Goal: Go to known website: Access a specific website the user already knows

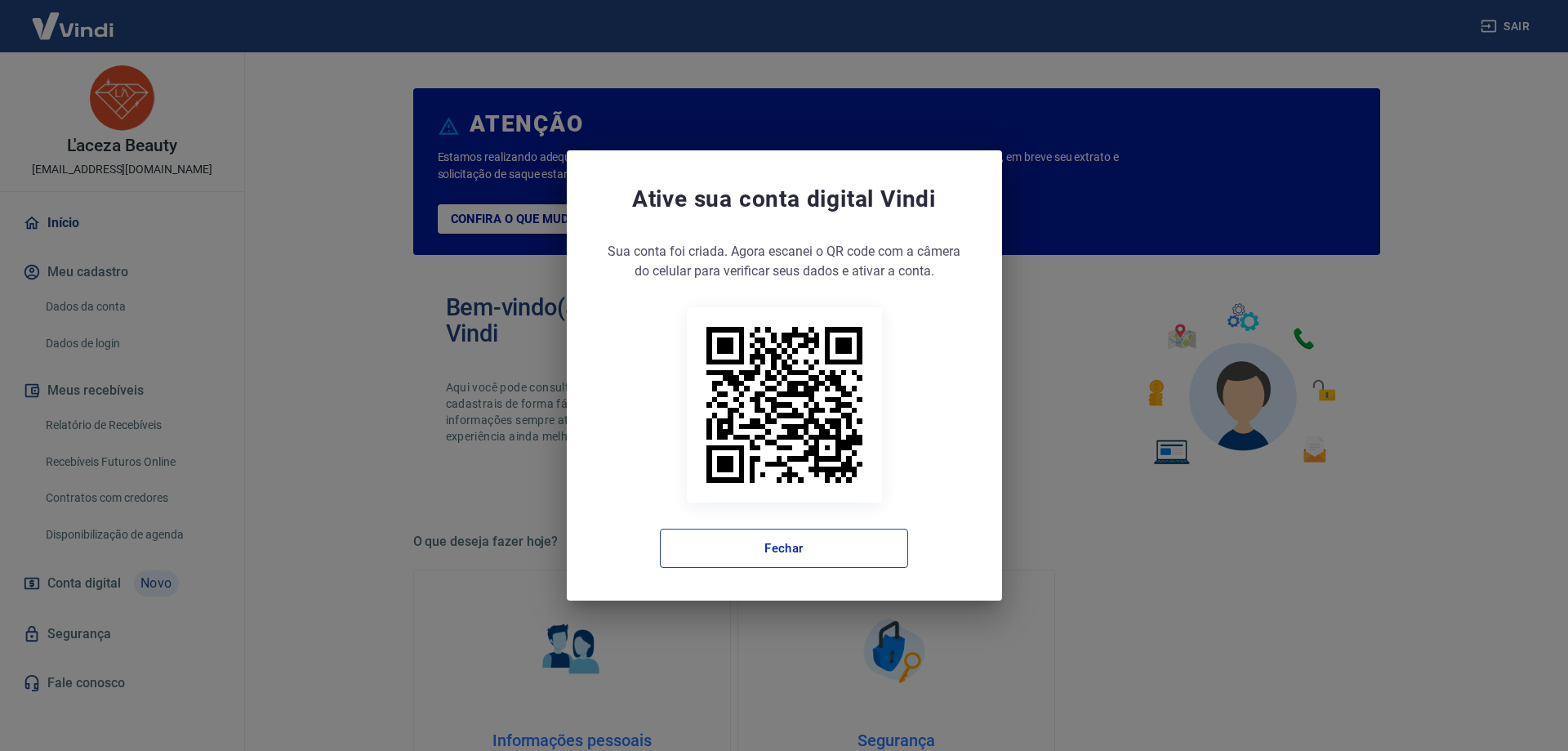
click at [711, 561] on button "Fechar" at bounding box center [784, 548] width 248 height 39
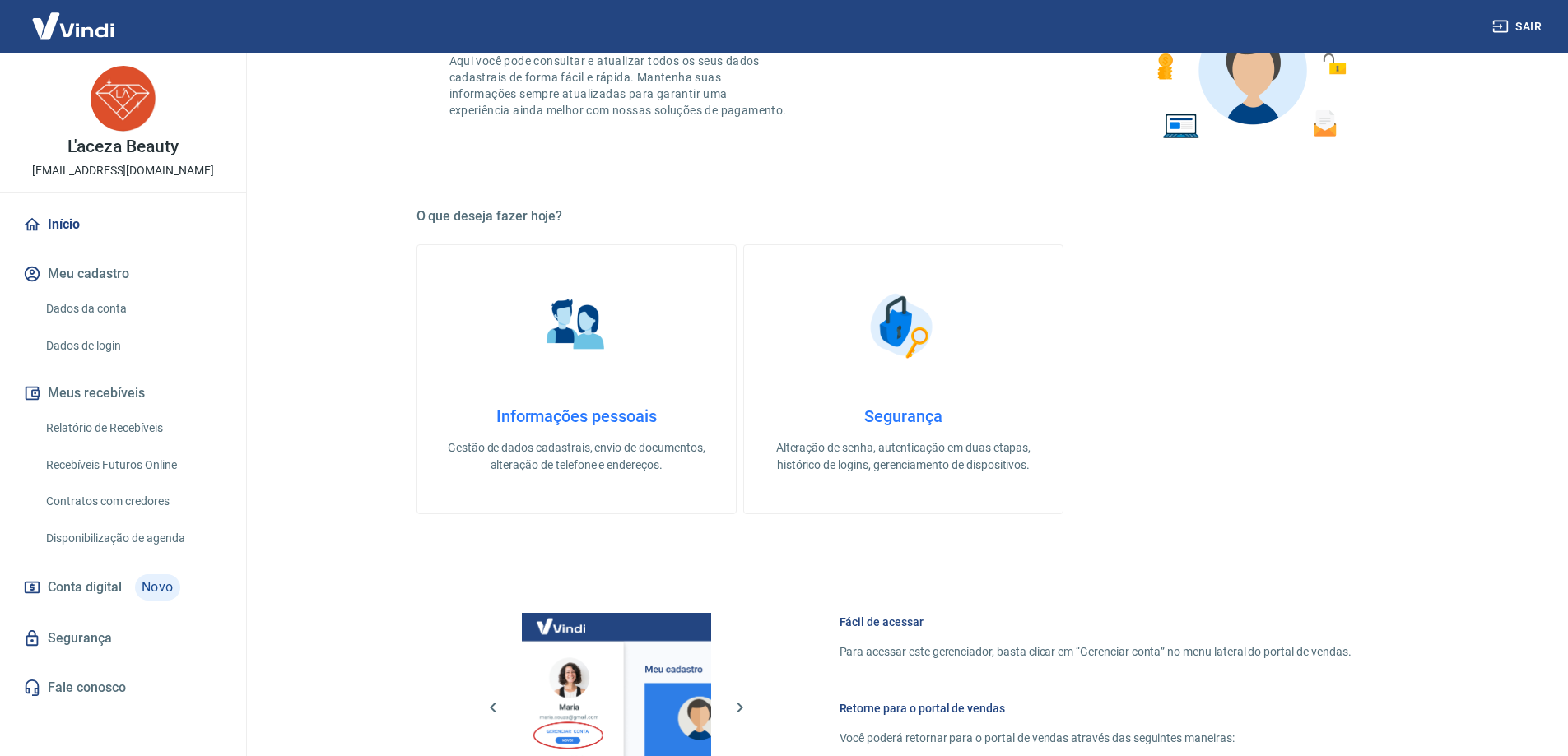
scroll to position [697, 0]
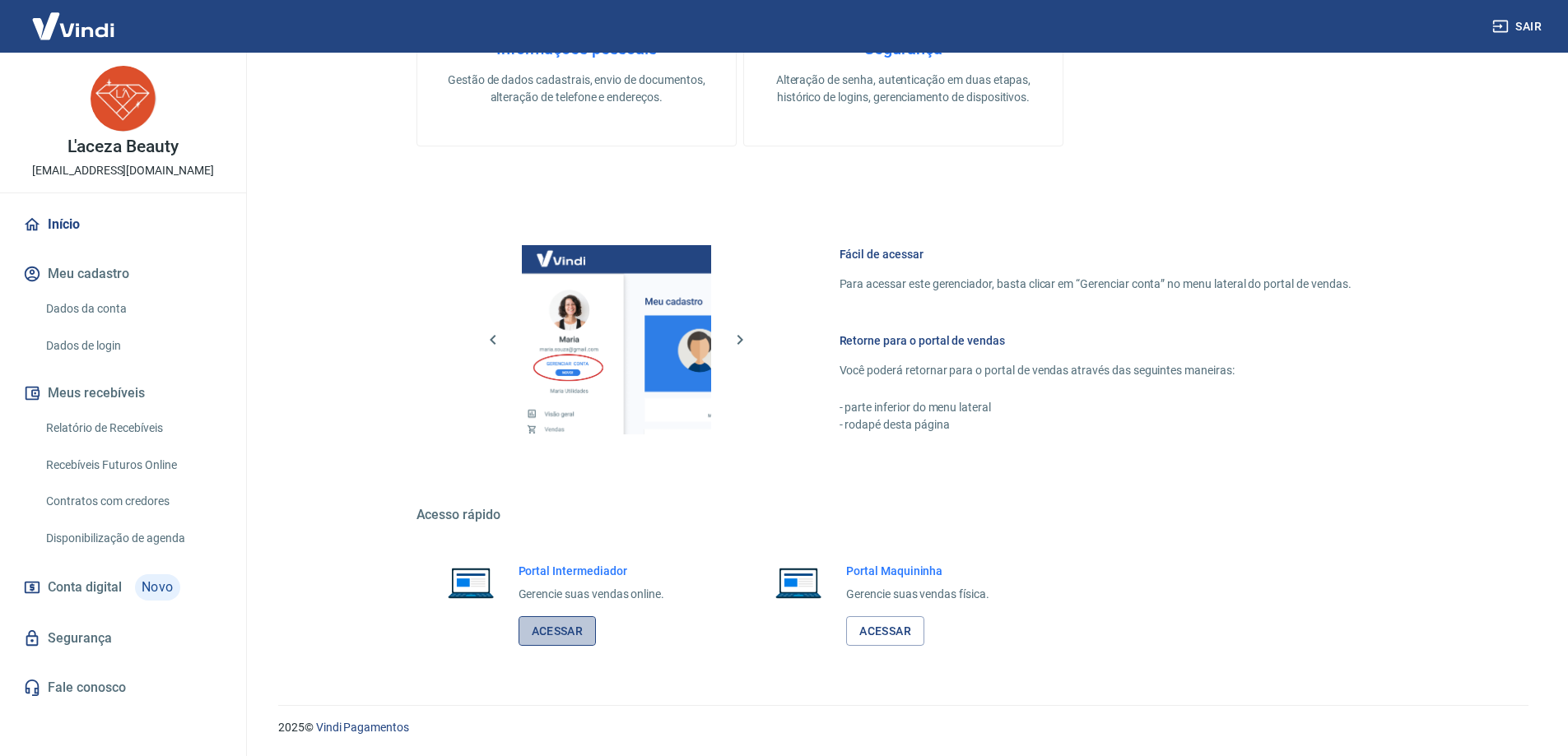
click at [590, 626] on link "Acessar" at bounding box center [558, 631] width 78 height 31
